Goal: Navigation & Orientation: Find specific page/section

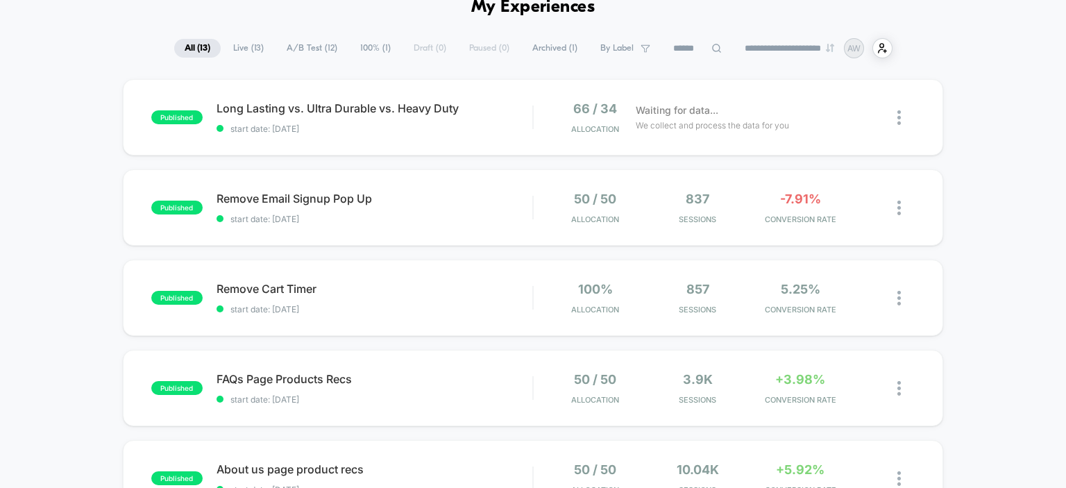
scroll to position [73, 0]
click at [235, 197] on span "Remove Email Signup Pop Up Click to edit experience details" at bounding box center [375, 198] width 316 height 14
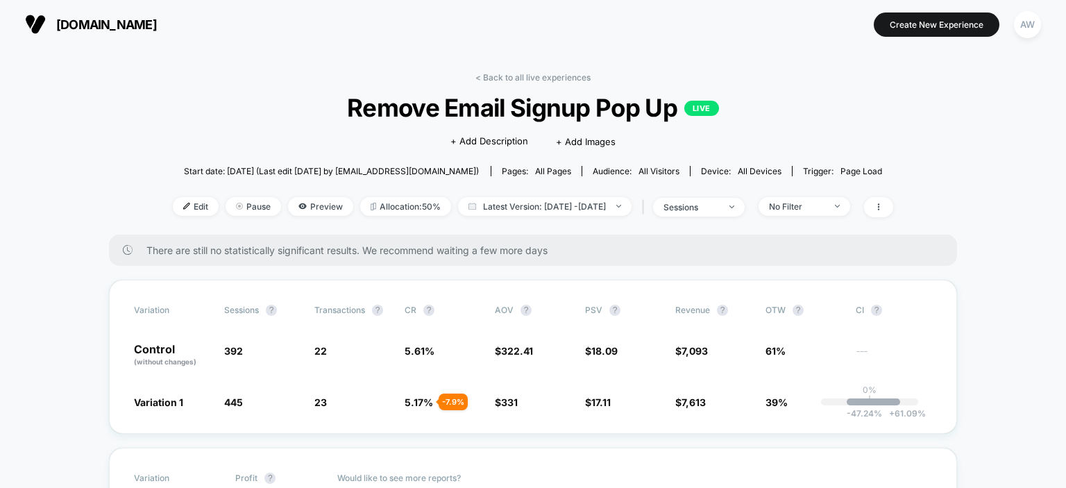
click at [537, 84] on div "< Back to all live experiences Remove Email Signup Pop Up LIVE Click to edit ex…" at bounding box center [533, 153] width 720 height 162
click at [529, 80] on link "< Back to all live experiences" at bounding box center [532, 77] width 115 height 10
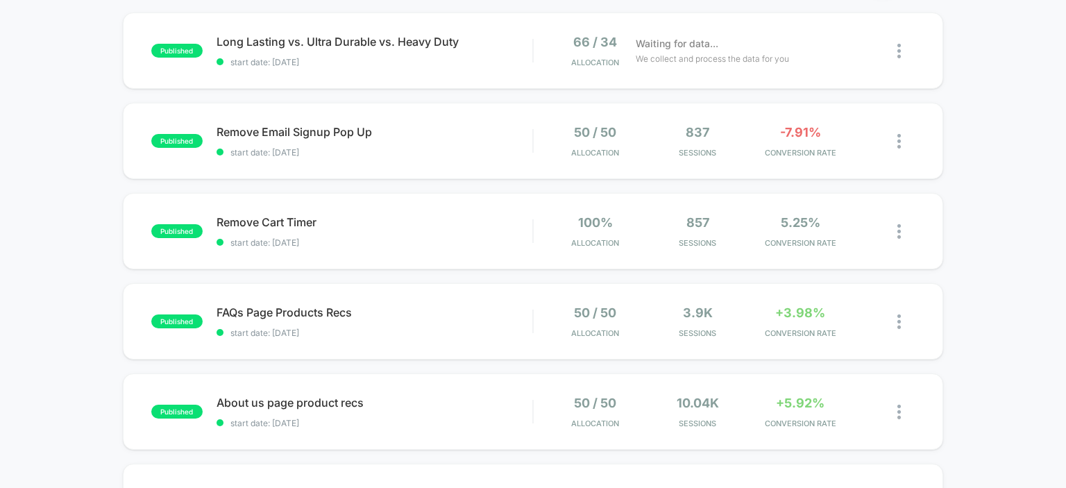
scroll to position [155, 0]
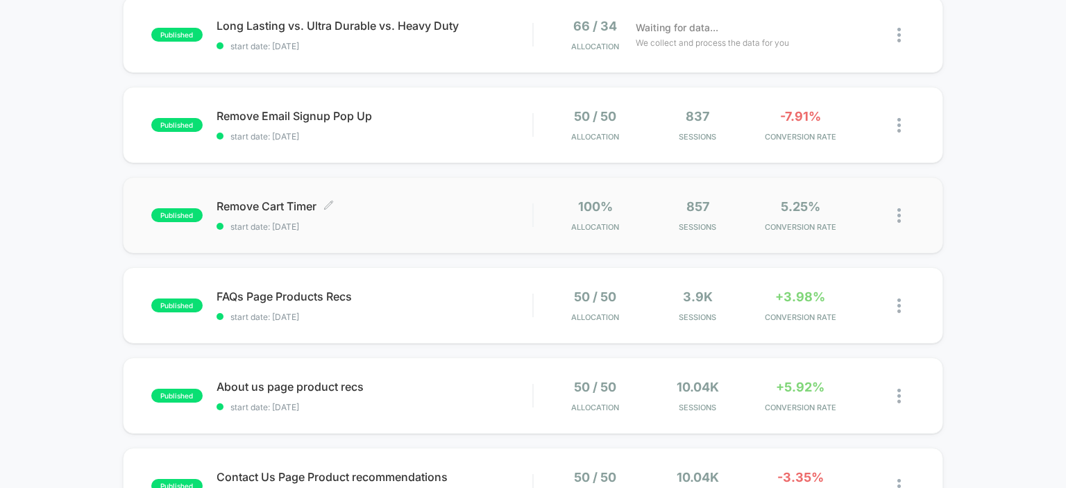
click at [246, 207] on span "Remove Cart Timer Click to edit experience details" at bounding box center [375, 206] width 316 height 14
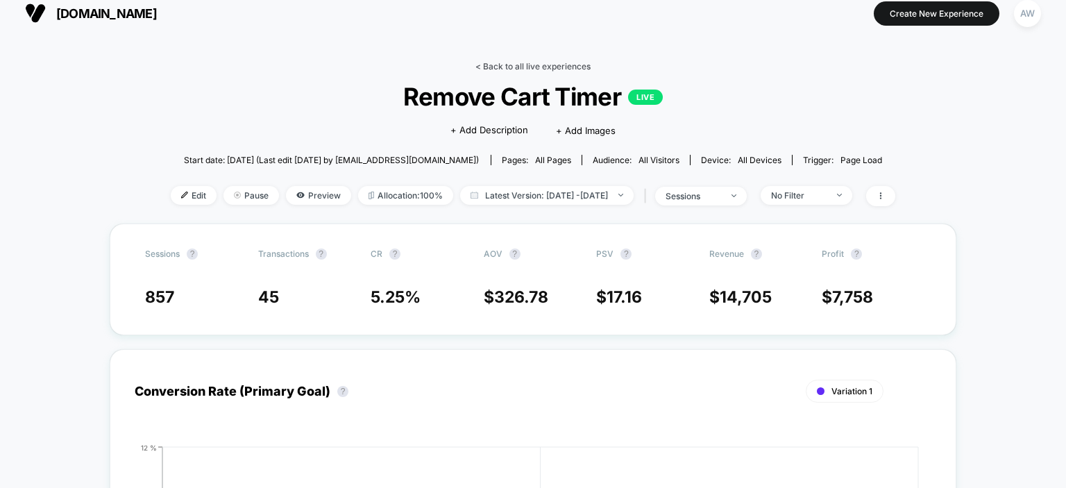
scroll to position [12, 0]
click at [536, 68] on link "< Back to all live experiences" at bounding box center [532, 65] width 115 height 10
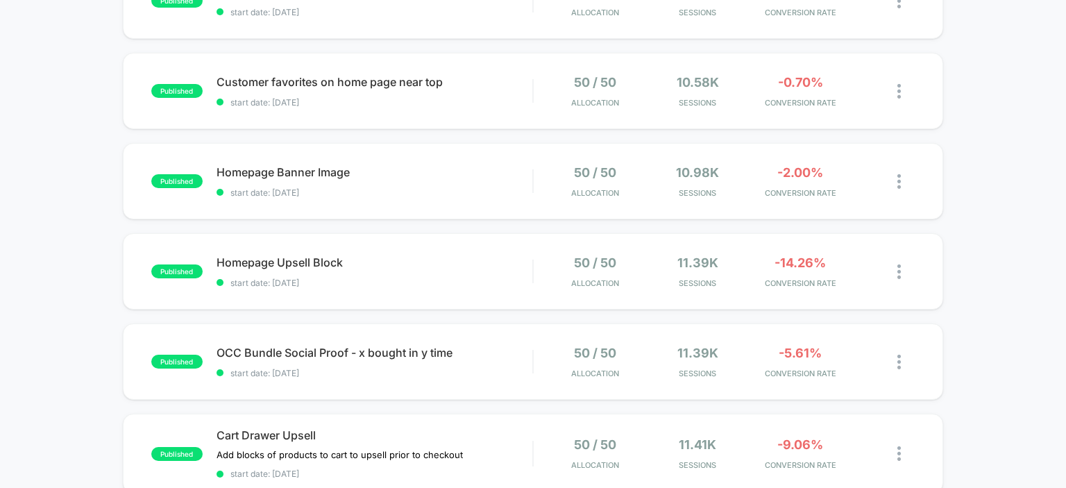
scroll to position [641, 0]
click at [344, 84] on span "Customer favorites on home page near top Click to edit experience details" at bounding box center [375, 81] width 316 height 14
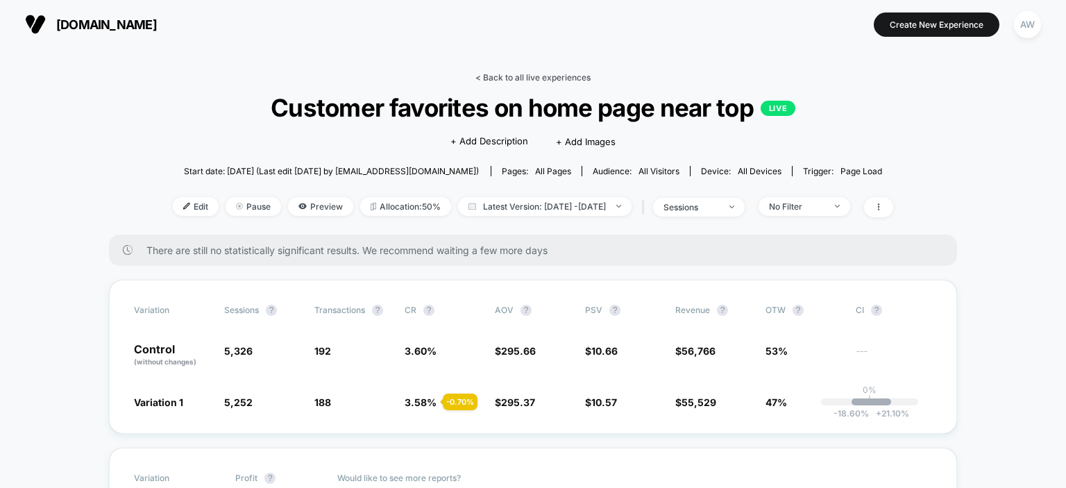
click at [537, 78] on link "< Back to all live experiences" at bounding box center [532, 77] width 115 height 10
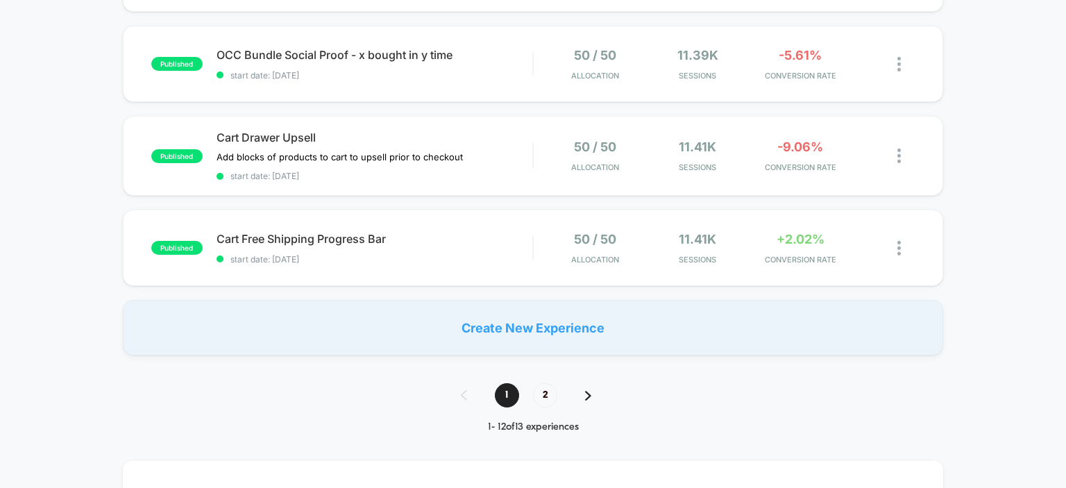
scroll to position [940, 0]
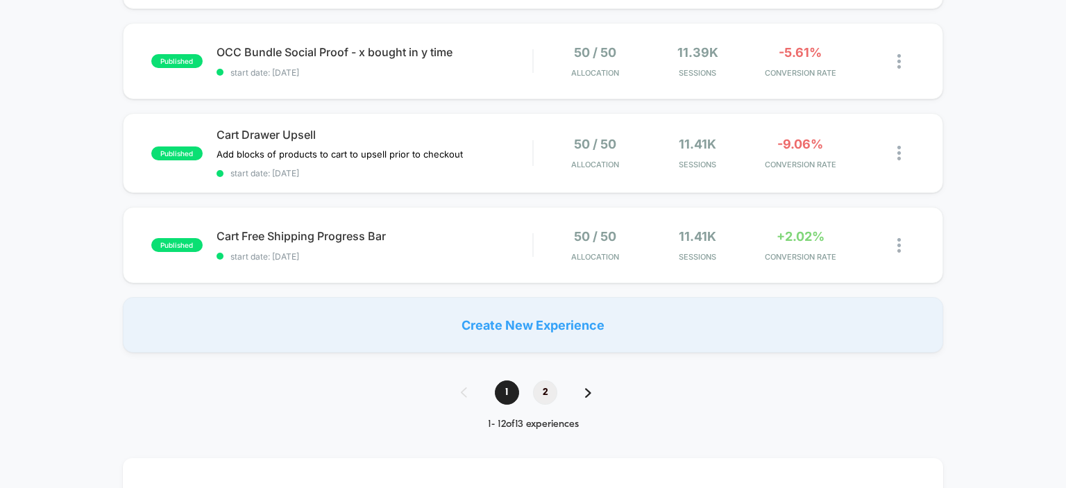
click at [544, 398] on span "2" at bounding box center [545, 392] width 24 height 24
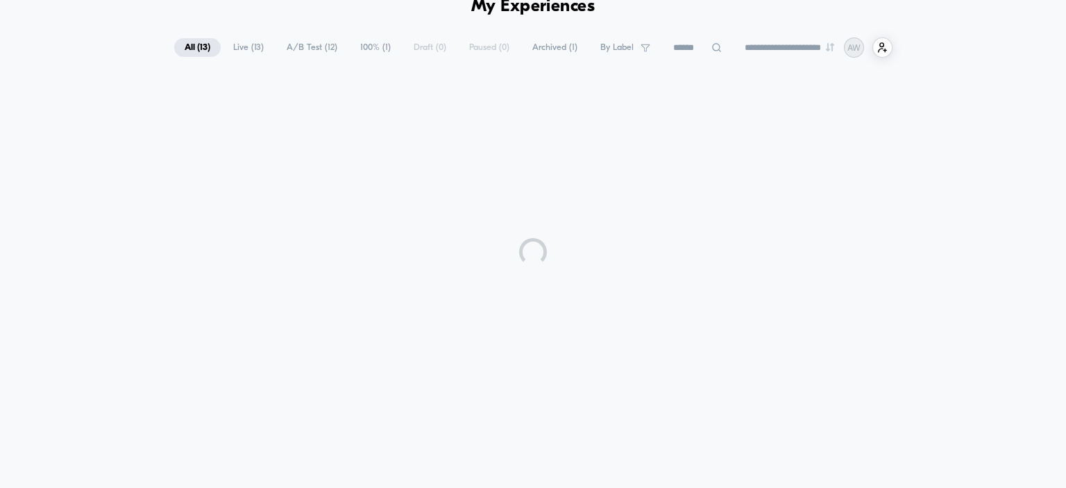
scroll to position [68, 0]
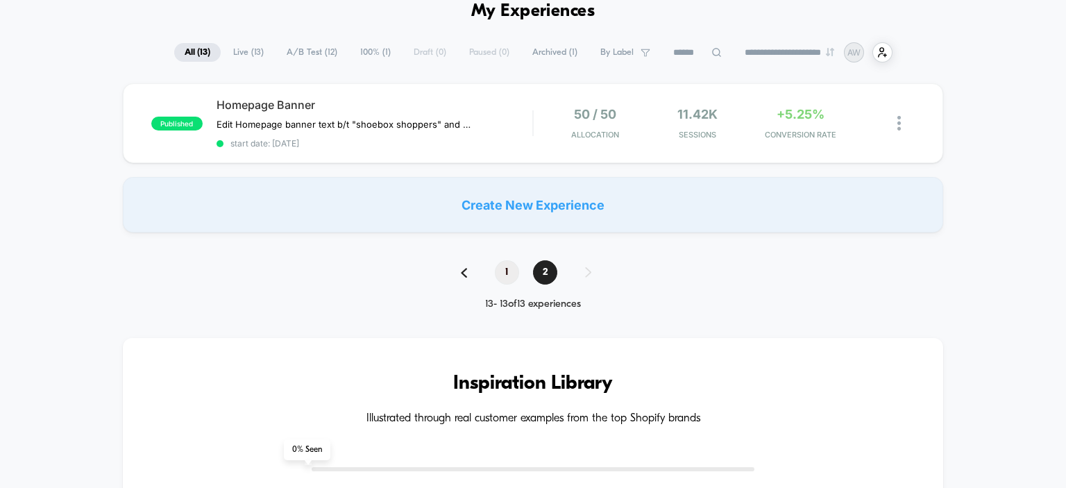
click at [504, 271] on span "1" at bounding box center [507, 272] width 24 height 24
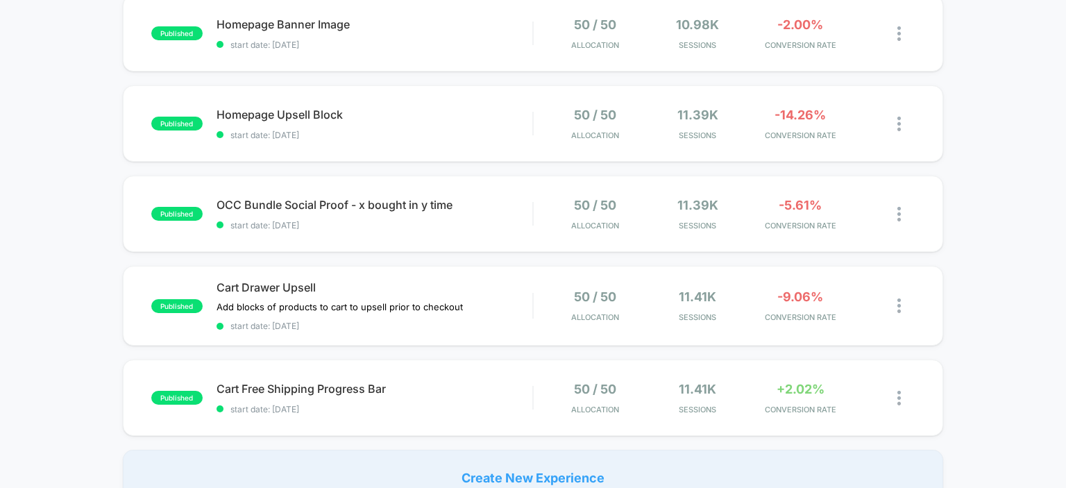
scroll to position [787, 0]
click at [277, 282] on span "Cart Drawer Upsell" at bounding box center [375, 288] width 316 height 14
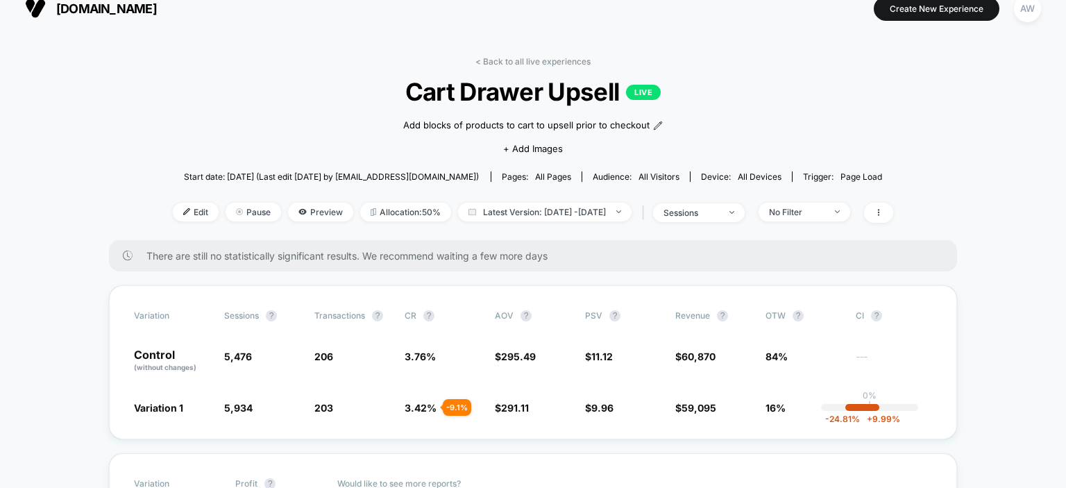
scroll to position [8, 0]
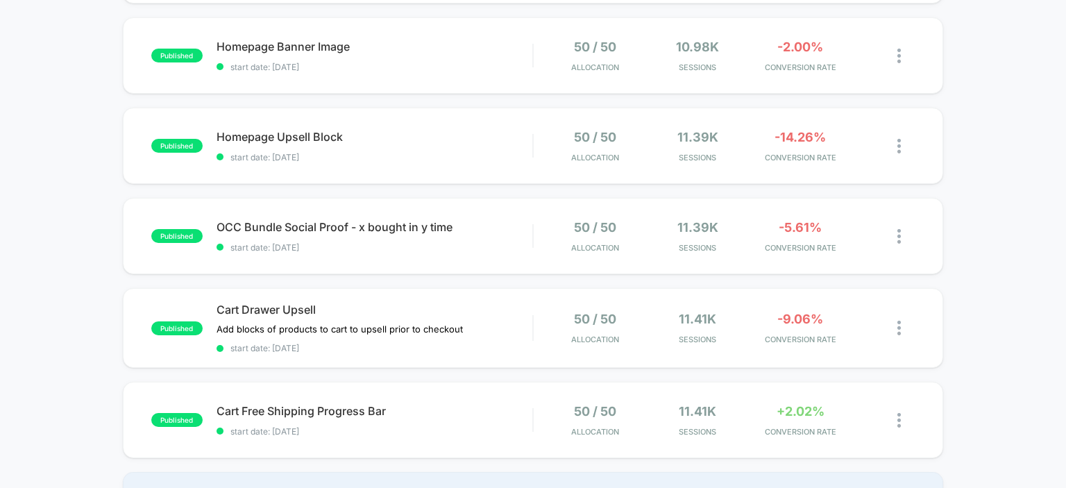
scroll to position [765, 0]
click at [303, 229] on span "OCC Bundle Social Proof - x bought in y time Click to edit experience details" at bounding box center [375, 228] width 316 height 14
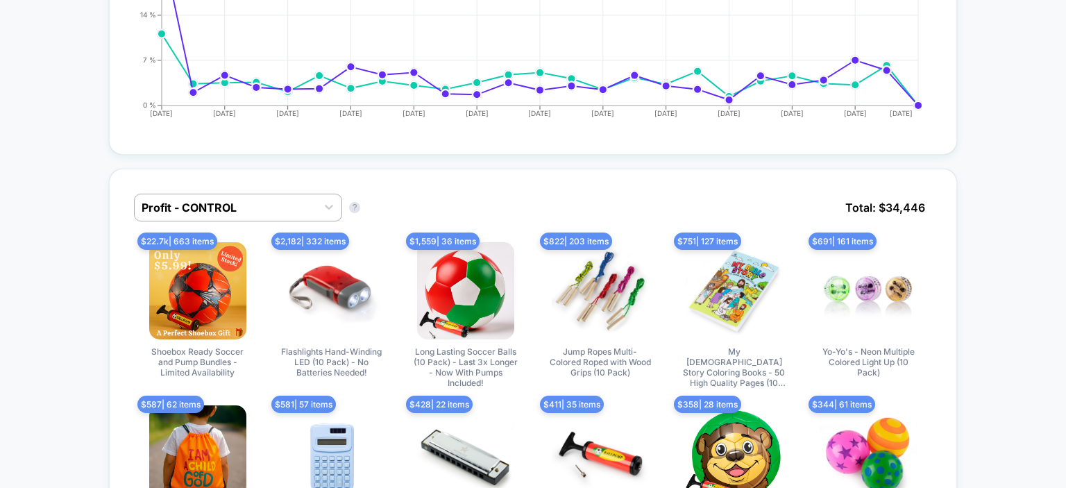
scroll to position [530, 0]
